Goal: Task Accomplishment & Management: Use online tool/utility

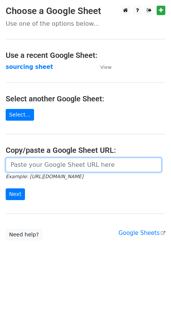
click at [42, 169] on input "url" at bounding box center [84, 165] width 156 height 14
paste input "https://docs.google.com/spreadsheets/d/1wD6lSmvFvXxRHy8XL6iER5cI7pKzGo_S9Nh0RVd…"
type input "https://docs.google.com/spreadsheets/d/1wD6lSmvFvXxRHy8XL6iER5cI7pKzGo_S9Nh0RVd…"
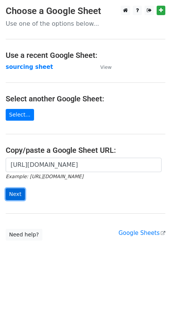
scroll to position [0, 0]
click at [17, 195] on input "Next" at bounding box center [15, 195] width 19 height 12
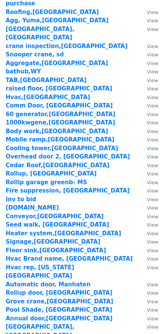
scroll to position [858, 0]
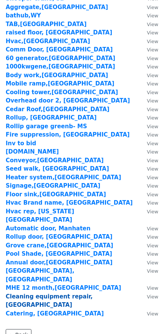
click at [81, 293] on strong "Cleaning equipment repair,[GEOGRAPHIC_DATA]" at bounding box center [49, 301] width 87 height 16
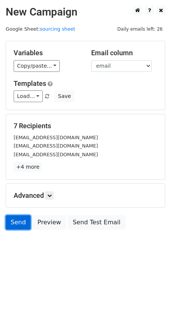
click at [17, 226] on link "Send" at bounding box center [18, 222] width 25 height 14
